Goal: Transaction & Acquisition: Purchase product/service

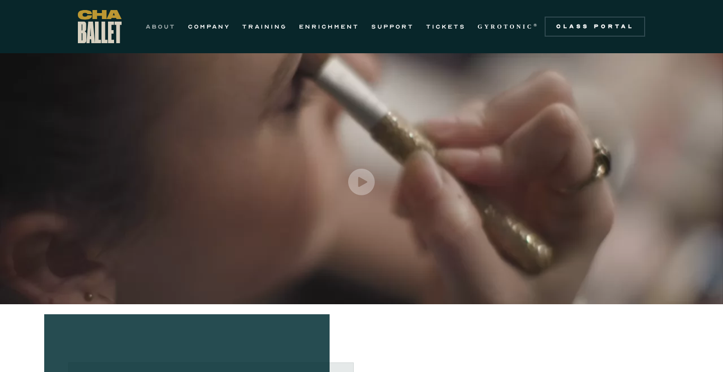
click at [162, 28] on link "ABOUT" at bounding box center [161, 27] width 30 height 12
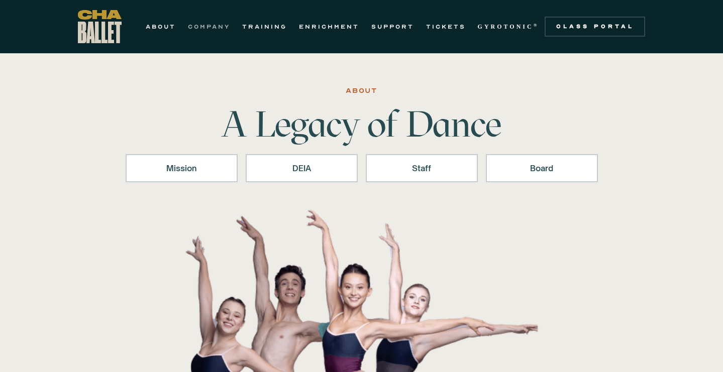
click at [210, 27] on link "COMPANY" at bounding box center [209, 27] width 42 height 12
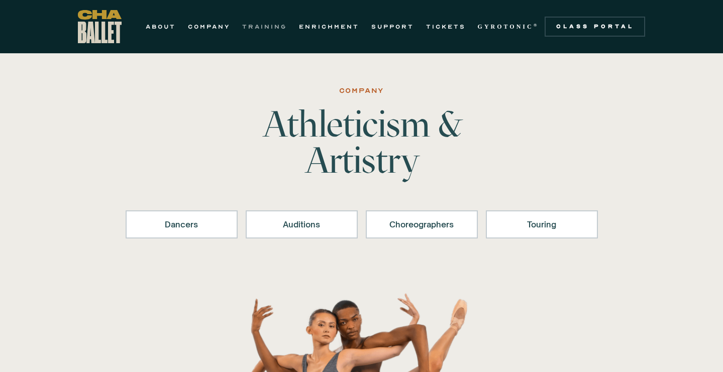
click at [271, 26] on link "TRAINING" at bounding box center [264, 27] width 45 height 12
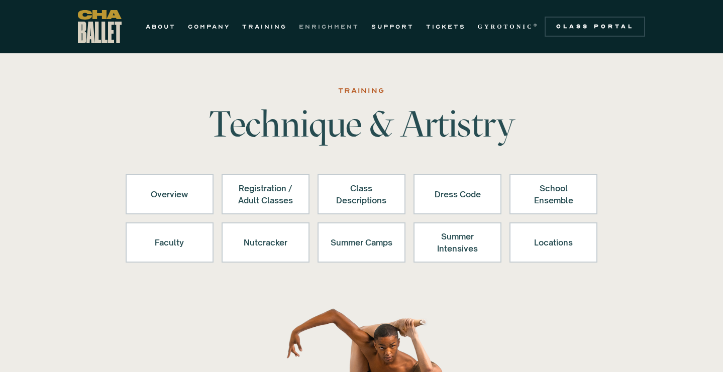
click at [315, 26] on link "ENRICHMENT" at bounding box center [329, 27] width 60 height 12
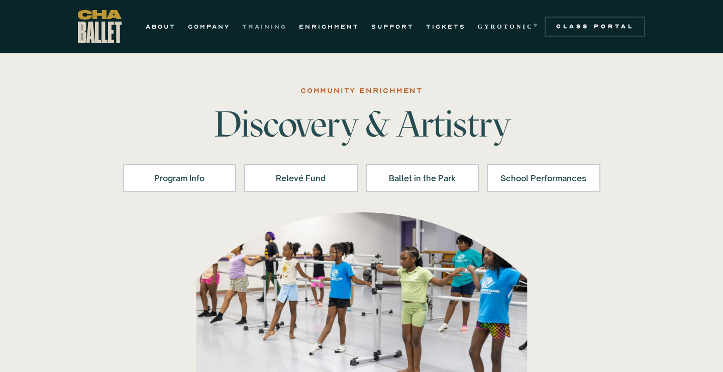
click at [264, 29] on link "TRAINING" at bounding box center [264, 27] width 45 height 12
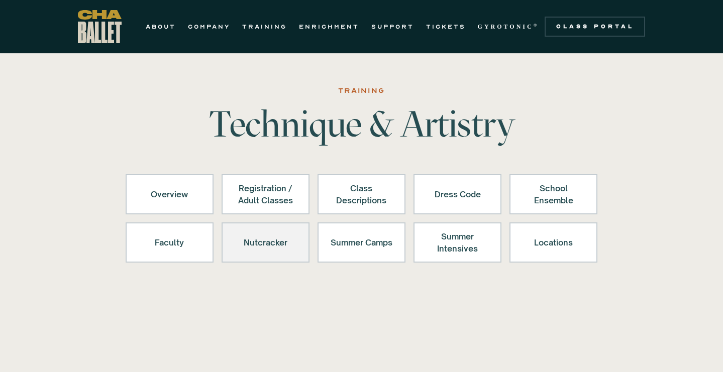
click at [279, 237] on div "Nutcracker" at bounding box center [266, 243] width 62 height 24
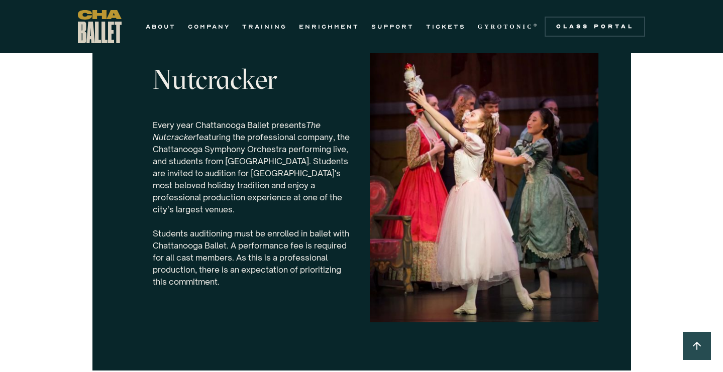
scroll to position [3140, 0]
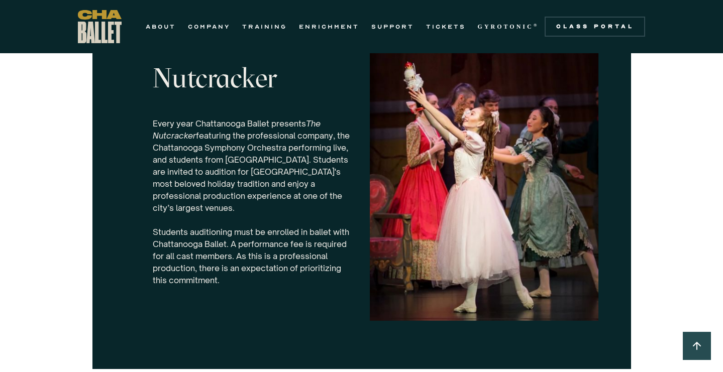
click at [306, 189] on p "Every year Chattanooga Ballet presents The Nutcracker featuring the professiona…" at bounding box center [253, 202] width 201 height 169
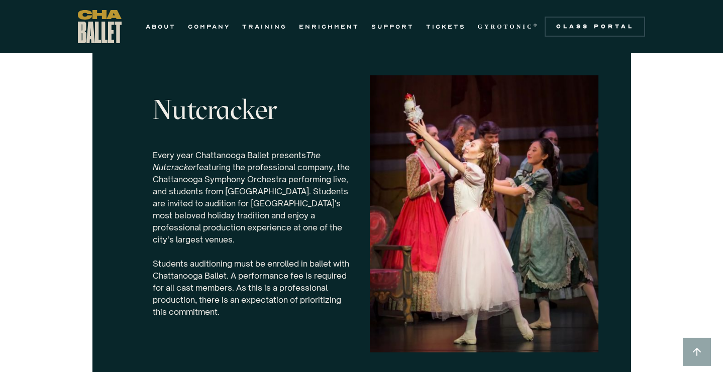
scroll to position [3106, 0]
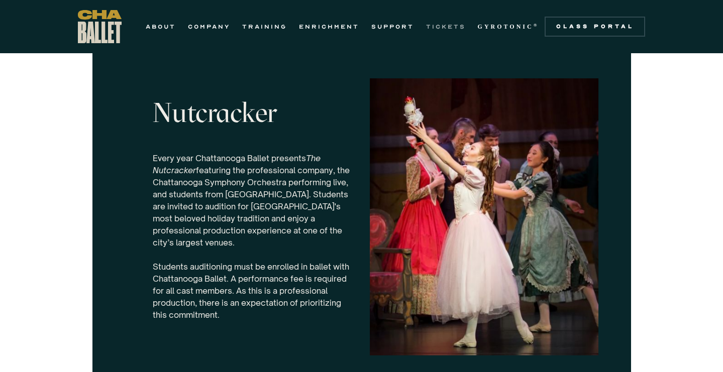
click at [446, 28] on link "TICKETS" at bounding box center [446, 27] width 40 height 12
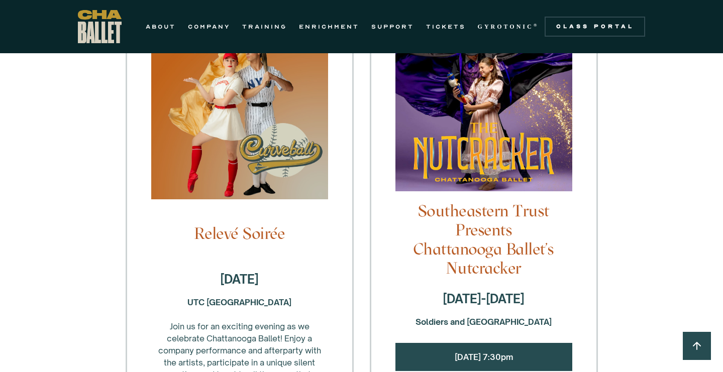
scroll to position [985, 0]
